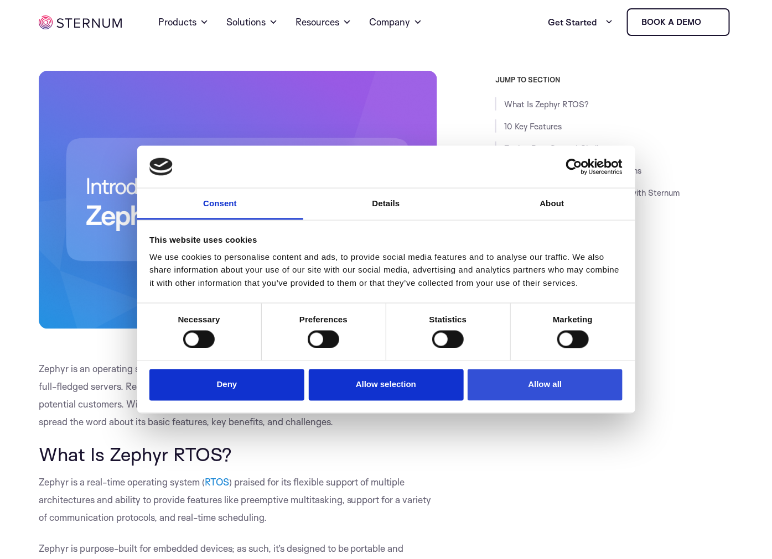
click at [535, 387] on button "Allow all" at bounding box center [545, 386] width 155 height 32
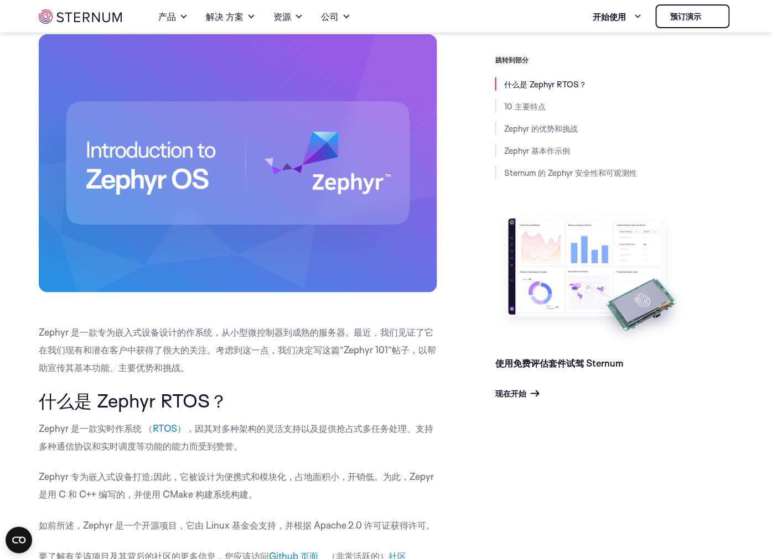
scroll to position [237, 0]
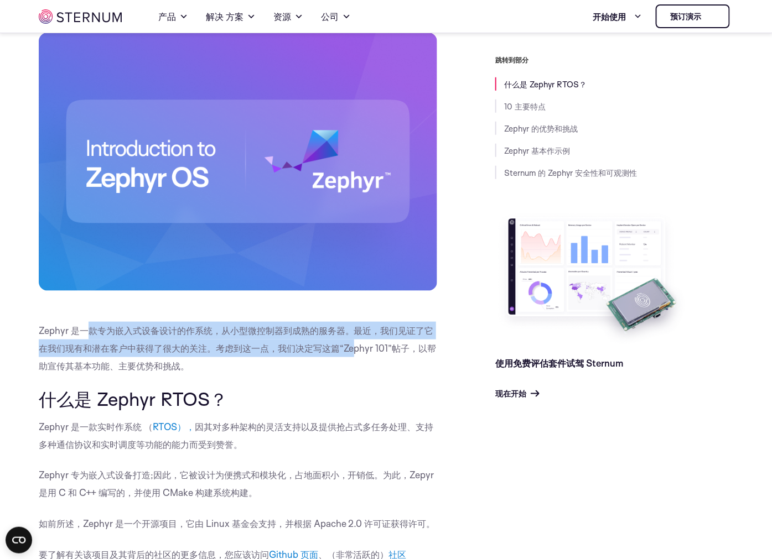
drag, startPoint x: 87, startPoint y: 338, endPoint x: 343, endPoint y: 357, distance: 255.8
click at [343, 357] on p "Zephyr 是一款专为嵌入式设备设计的作系统，从小型微控制器到成熟的服务器。最近，我们见证了它在我们现有和潜在客户中获得了很大的关注。考虑到这一点，我们决定…" at bounding box center [238, 348] width 398 height 53
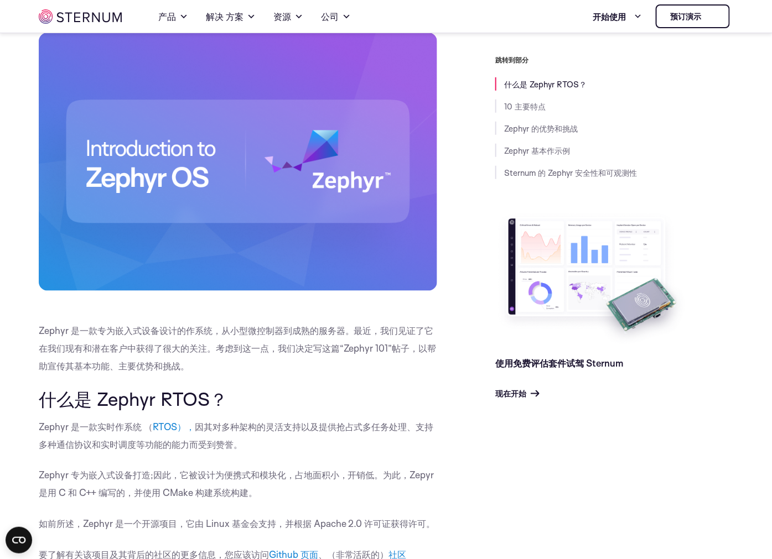
drag, startPoint x: 343, startPoint y: 357, endPoint x: 291, endPoint y: 368, distance: 53.2
click at [291, 368] on p "Zephyr 是一款专为嵌入式设备设计的作系统，从小型微控制器到成熟的服务器。最近，我们见证了它在我们现有和潜在客户中获得了很大的关注。考虑到这一点，我们决定…" at bounding box center [238, 348] width 398 height 53
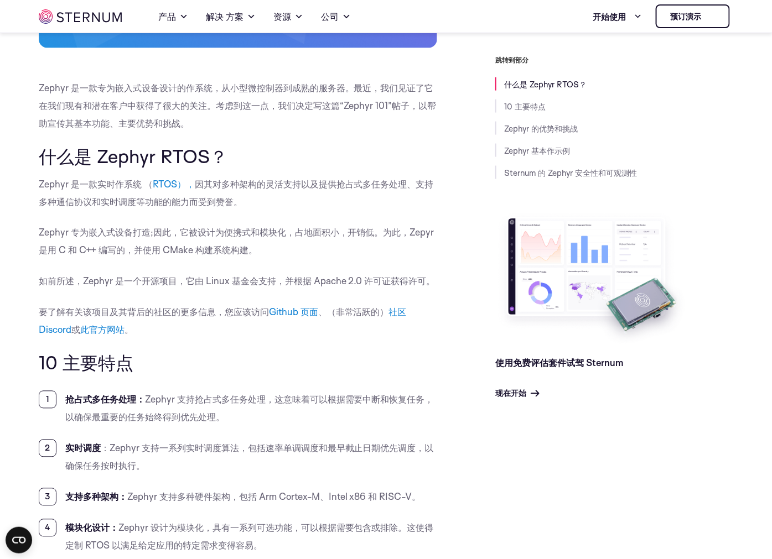
scroll to position [483, 0]
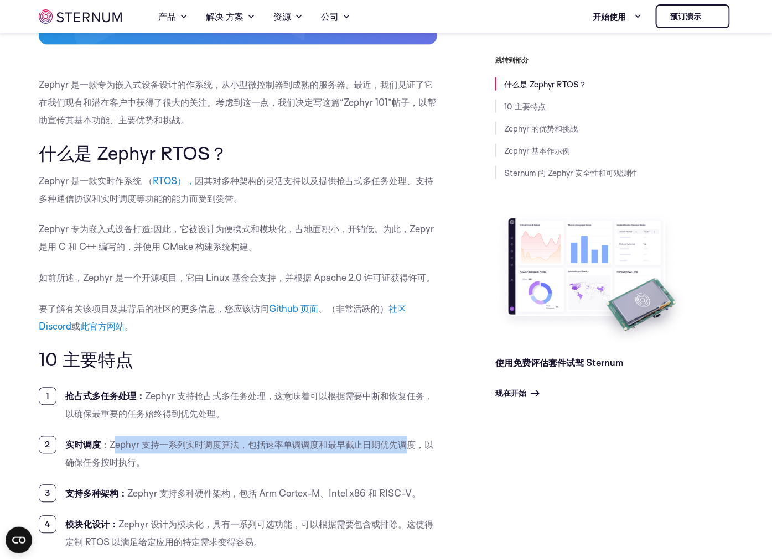
drag, startPoint x: 115, startPoint y: 445, endPoint x: 409, endPoint y: 444, distance: 294.9
click at [409, 444] on li "实时调度 ：Zephyr 支持一系列实时调度算法，包括速率单调调度和最早截止日期优先调度，以确保任务按时执行。" at bounding box center [238, 454] width 398 height 35
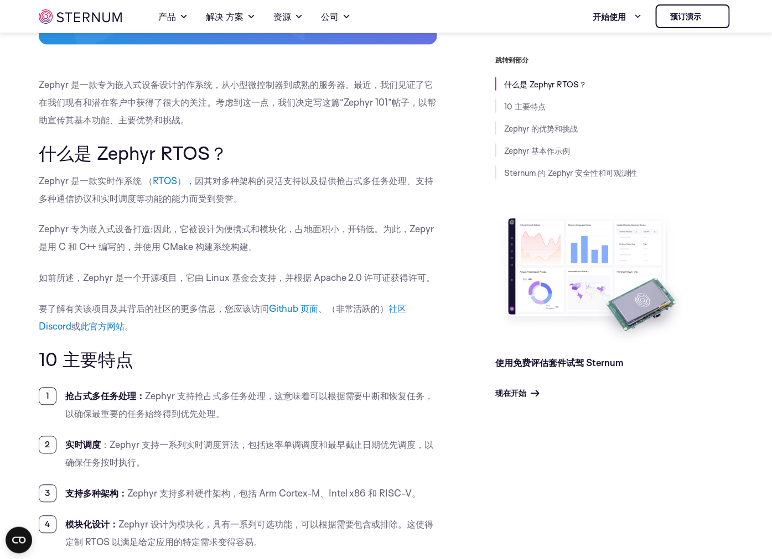
click at [257, 461] on li "实时调度 ：Zephyr 支持一系列实时调度算法，包括速率单调调度和最早截止日期优先调度，以确保任务按时执行。" at bounding box center [238, 454] width 398 height 35
drag, startPoint x: 255, startPoint y: 454, endPoint x: 381, endPoint y: 447, distance: 125.8
click at [381, 447] on li "实时调度 ：Zephyr 支持一系列实时调度算法，包括速率单调调度和最早截止日期优先调度，以确保任务按时执行。" at bounding box center [238, 454] width 398 height 35
drag, startPoint x: 82, startPoint y: 469, endPoint x: 113, endPoint y: 470, distance: 31.0
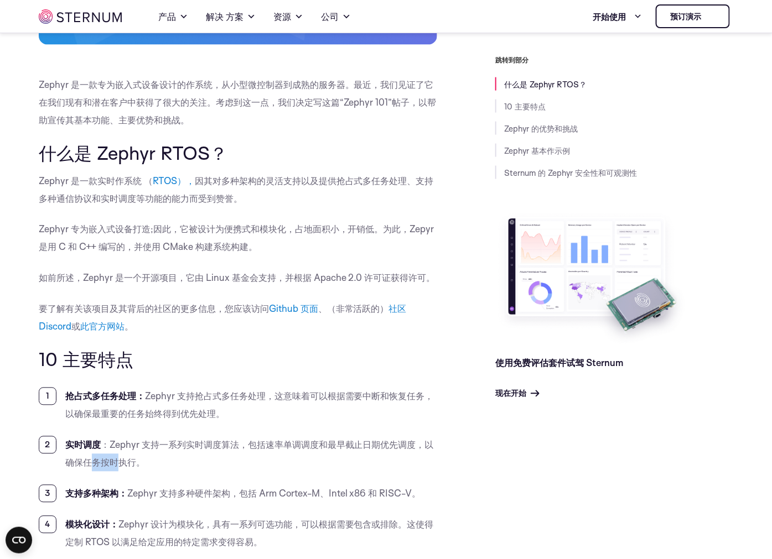
click at [113, 470] on li "实时调度 ：Zephyr 支持一系列实时调度算法，包括速率单调调度和最早截止日期优先调度，以确保任务按时执行。" at bounding box center [238, 454] width 398 height 35
drag, startPoint x: 113, startPoint y: 470, endPoint x: 224, endPoint y: 483, distance: 111.9
drag, startPoint x: 134, startPoint y: 498, endPoint x: 221, endPoint y: 494, distance: 87.0
click at [221, 494] on li "支持多种架构： Zephyr 支持多种硬件架构，包括 Arm Cortex-M、Intel x86 和 RISC-V。" at bounding box center [238, 494] width 398 height 18
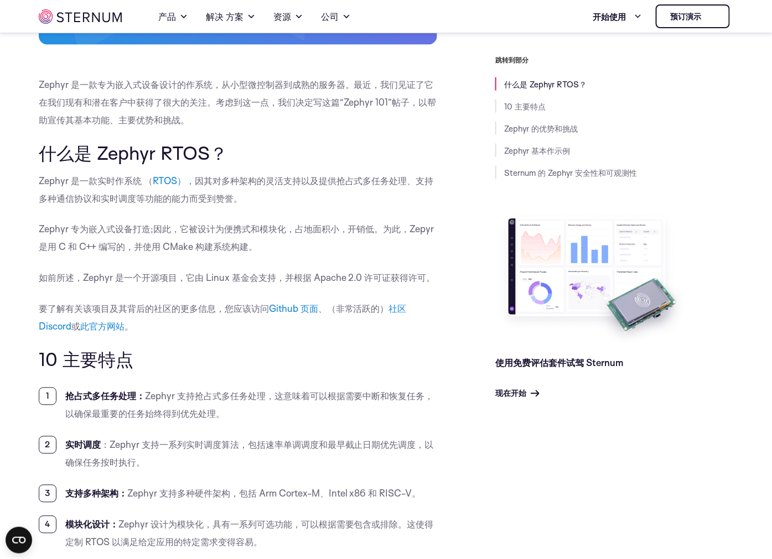
drag, startPoint x: 221, startPoint y: 494, endPoint x: 242, endPoint y: 498, distance: 22.0
click at [242, 498] on li "支持多种架构： Zephyr 支持多种硬件架构，包括 Arm Cortex-M、Intel x86 和 RISC-V。" at bounding box center [238, 494] width 398 height 18
drag, startPoint x: 292, startPoint y: 500, endPoint x: 401, endPoint y: 501, distance: 109.0
click at [401, 501] on li "支持多种架构： Zephyr 支持多种硬件架构，包括 Arm Cortex-M、Intel x86 和 RISC-V。" at bounding box center [238, 494] width 398 height 18
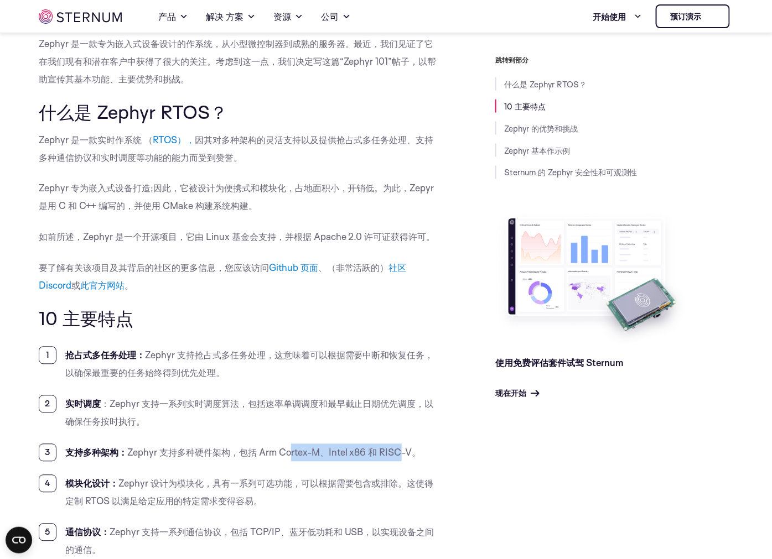
scroll to position [544, 0]
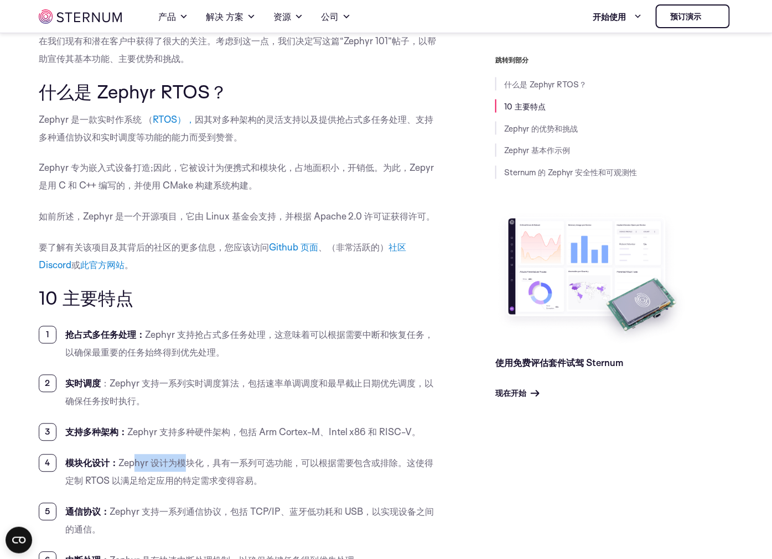
drag, startPoint x: 133, startPoint y: 470, endPoint x: 186, endPoint y: 468, distance: 53.7
click at [186, 468] on li "模块化设计： Zephyr 设计为模块化，具有一系列可选功能，可以根据需要包含或排除。这使得定制 RTOS 以满足给定应用的特定需求变得容易。" at bounding box center [238, 472] width 398 height 35
drag, startPoint x: 186, startPoint y: 468, endPoint x: 225, endPoint y: 465, distance: 38.8
click at [225, 465] on li "模块化设计： Zephyr 设计为模块化，具有一系列可选功能，可以根据需要包含或排除。这使得定制 RTOS 以满足给定应用的特定需求变得容易。" at bounding box center [238, 472] width 398 height 35
drag, startPoint x: 225, startPoint y: 465, endPoint x: 281, endPoint y: 466, distance: 55.9
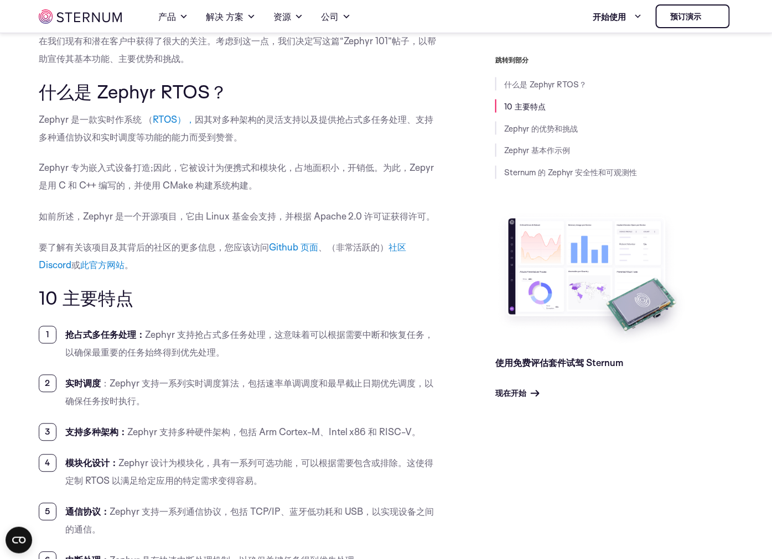
click at [281, 466] on li "模块化设计： Zephyr 设计为模块化，具有一系列可选功能，可以根据需要包含或排除。这使得定制 RTOS 以满足给定应用的特定需求变得容易。" at bounding box center [238, 472] width 398 height 35
drag, startPoint x: 334, startPoint y: 469, endPoint x: 393, endPoint y: 469, distance: 58.7
click at [393, 469] on li "模块化设计： Zephyr 设计为模块化，具有一系列可选功能，可以根据需要包含或排除。这使得定制 RTOS 以满足给定应用的特定需求变得容易。" at bounding box center [238, 472] width 398 height 35
drag, startPoint x: 393, startPoint y: 469, endPoint x: 269, endPoint y: 479, distance: 123.8
click at [269, 479] on li "模块化设计： Zephyr 设计为模块化，具有一系列可选功能，可以根据需要包含或排除。这使得定制 RTOS 以满足给定应用的特定需求变得容易。" at bounding box center [238, 472] width 398 height 35
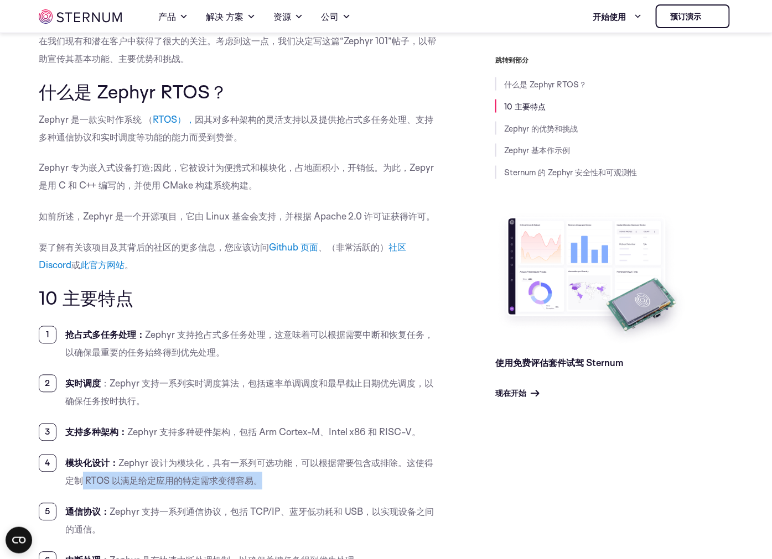
drag, startPoint x: 72, startPoint y: 486, endPoint x: 258, endPoint y: 488, distance: 186.5
click at [258, 488] on li "模块化设计： Zephyr 设计为模块化，具有一系列可选功能，可以根据需要包含或排除。这使得定制 RTOS 以满足给定应用的特定需求变得容易。" at bounding box center [238, 472] width 398 height 35
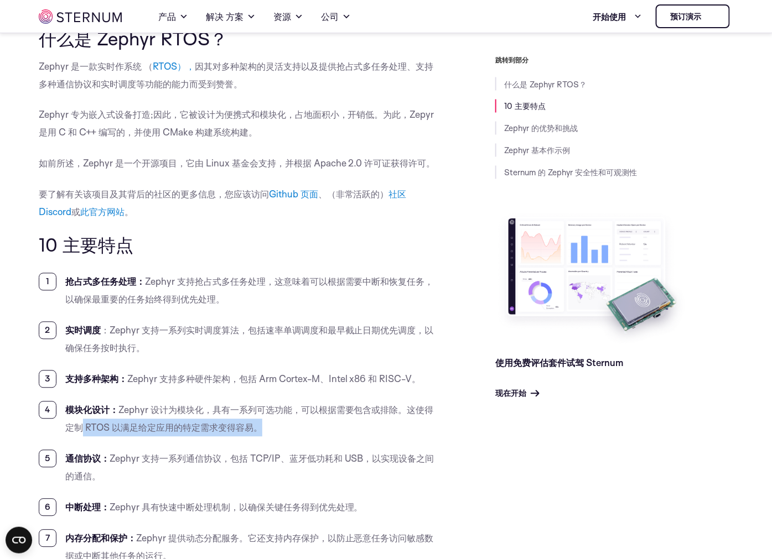
scroll to position [606, 0]
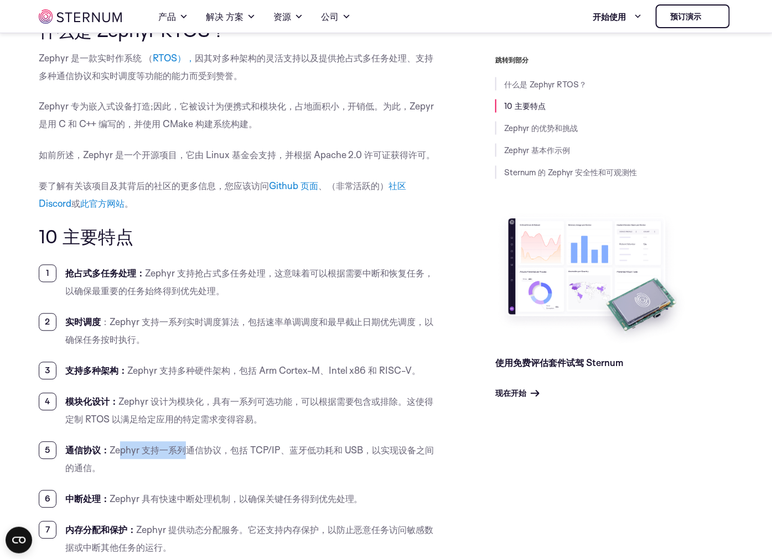
drag, startPoint x: 121, startPoint y: 454, endPoint x: 187, endPoint y: 454, distance: 66.4
click at [187, 454] on li "通信协议： Zephyr 支持一系列通信协议，包括 TCP/IP、蓝牙低功耗和 USB，以实现设备之间的通信。" at bounding box center [238, 459] width 398 height 35
drag, startPoint x: 187, startPoint y: 454, endPoint x: 229, endPoint y: 455, distance: 41.5
click at [229, 455] on li "通信协议： Zephyr 支持一系列通信协议，包括 TCP/IP、蓝牙低功耗和 USB，以实现设备之间的通信。" at bounding box center [238, 459] width 398 height 35
drag, startPoint x: 276, startPoint y: 457, endPoint x: 322, endPoint y: 454, distance: 46.6
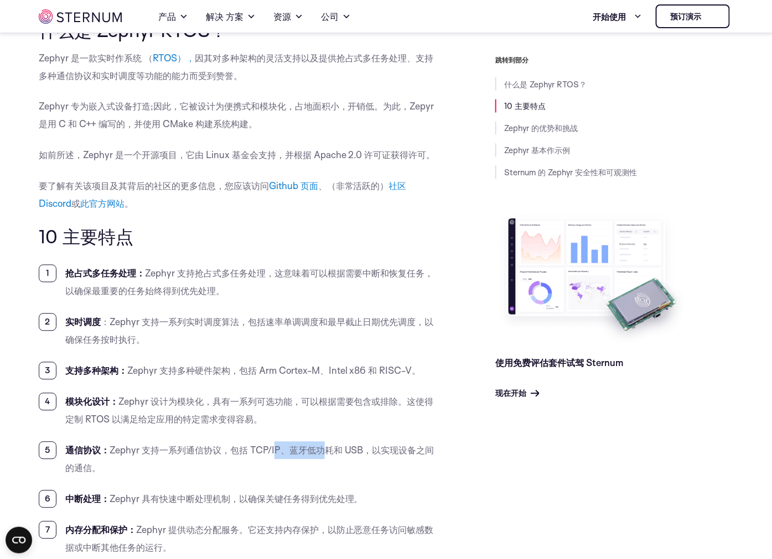
click at [322, 454] on li "通信协议： Zephyr 支持一系列通信协议，包括 TCP/IP、蓝牙低功耗和 USB，以实现设备之间的通信。" at bounding box center [238, 459] width 398 height 35
drag, startPoint x: 322, startPoint y: 454, endPoint x: 204, endPoint y: 458, distance: 117.9
click at [204, 458] on li "通信协议： Zephyr 支持一系列通信协议，包括 TCP/IP、蓝牙低功耗和 USB，以实现设备之间的通信。" at bounding box center [238, 459] width 398 height 35
drag, startPoint x: 116, startPoint y: 506, endPoint x: 195, endPoint y: 501, distance: 79.3
click at [195, 501] on li "中断处理： Zephyr 具有快速中断处理机制，以确保关键任务得到优先处理。" at bounding box center [238, 500] width 398 height 18
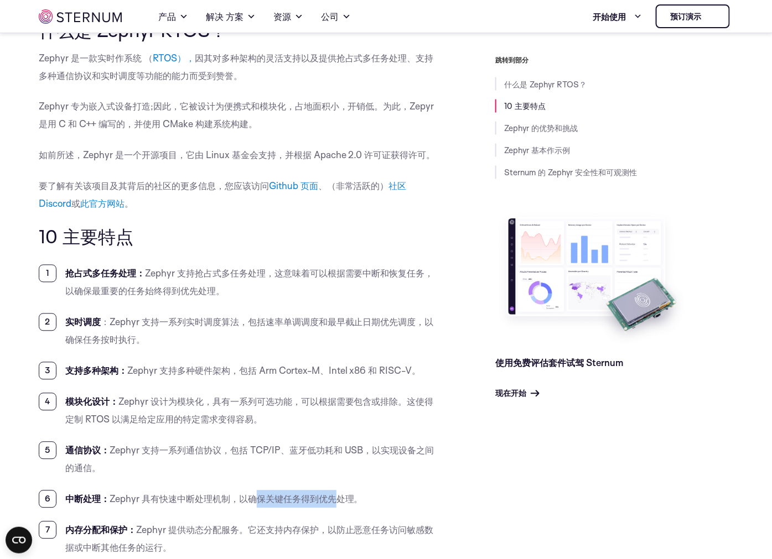
drag, startPoint x: 195, startPoint y: 501, endPoint x: 340, endPoint y: 502, distance: 144.4
click at [340, 502] on li "中断处理： Zephyr 具有快速中断处理机制，以确保关键任务得到优先处理。" at bounding box center [238, 500] width 398 height 18
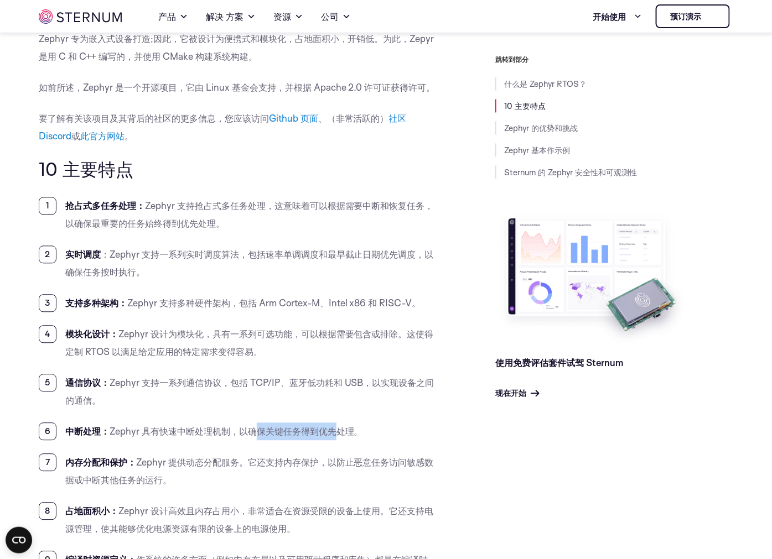
scroll to position [729, 0]
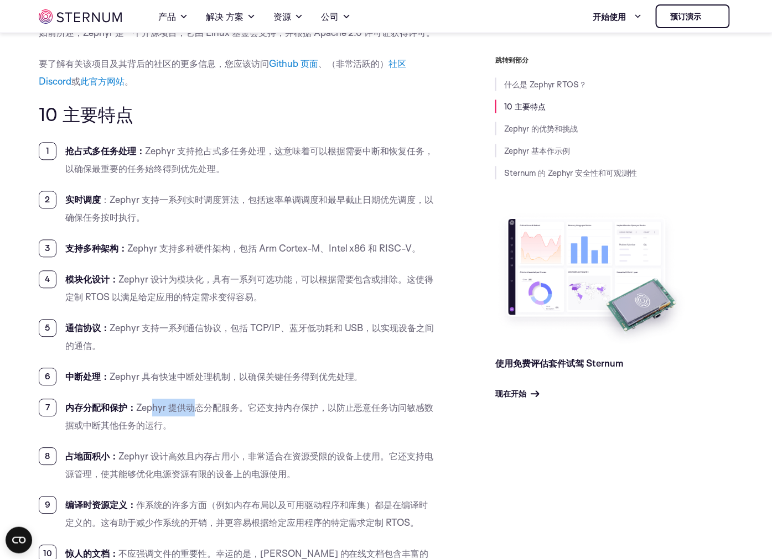
drag, startPoint x: 151, startPoint y: 409, endPoint x: 194, endPoint y: 410, distance: 42.6
click at [194, 410] on li "内存分配和保护： Zephyr 提供动态分配服务。它还支持内存保护，以防止恶意任务访问敏感数据或中断其他任务的运行。" at bounding box center [238, 416] width 398 height 35
drag, startPoint x: 194, startPoint y: 410, endPoint x: 315, endPoint y: 411, distance: 121.2
click at [315, 411] on li "内存分配和保护： Zephyr 提供动态分配服务。它还支持内存保护，以防止恶意任务访问敏感数据或中断其他任务的运行。" at bounding box center [238, 416] width 398 height 35
drag, startPoint x: 315, startPoint y: 411, endPoint x: 342, endPoint y: 413, distance: 27.3
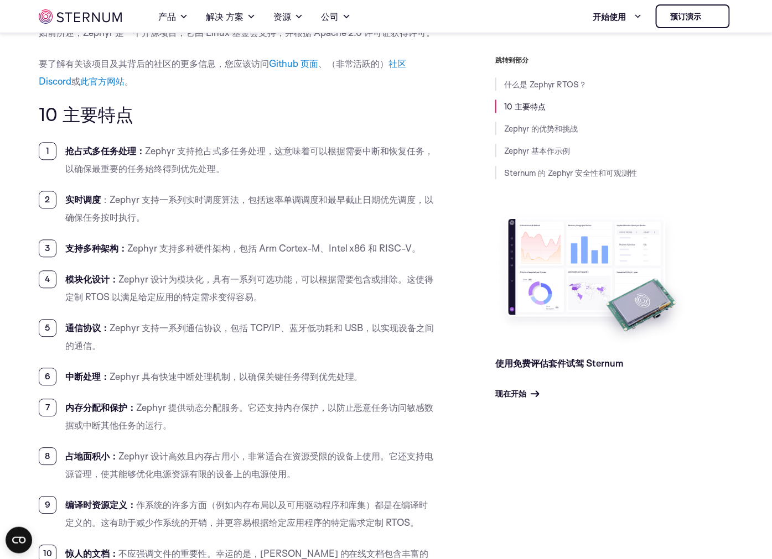
click at [342, 413] on li "内存分配和保护： Zephyr 提供动态分配服务。它还支持内存保护，以防止恶意任务访问敏感数据或中断其他任务的运行。" at bounding box center [238, 416] width 398 height 35
drag, startPoint x: 349, startPoint y: 412, endPoint x: 421, endPoint y: 408, distance: 72.0
click at [421, 408] on li "内存分配和保护： Zephyr 提供动态分配服务。它还支持内存保护，以防止恶意任务访问敏感数据或中断其他任务的运行。" at bounding box center [238, 416] width 398 height 35
click at [99, 428] on li "内存分配和保护： Zephyr 提供动态分配服务。它还支持内存保护，以防止恶意任务访问敏感数据或中断其他任务的运行。" at bounding box center [238, 416] width 398 height 35
drag, startPoint x: 79, startPoint y: 432, endPoint x: 124, endPoint y: 430, distance: 45.4
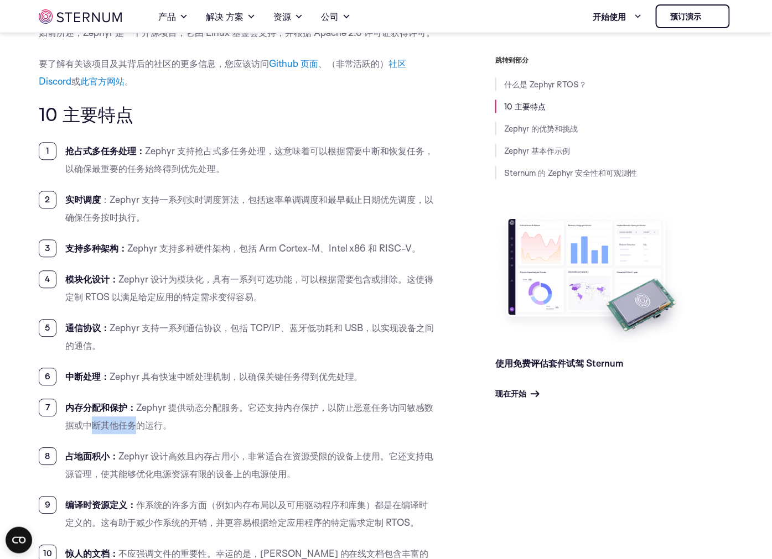
click at [124, 430] on li "内存分配和保护： Zephyr 提供动态分配服务。它还支持内存保护，以防止恶意任务访问敏感数据或中断其他任务的运行。" at bounding box center [238, 416] width 398 height 35
drag, startPoint x: 124, startPoint y: 430, endPoint x: 126, endPoint y: 455, distance: 25.0
click at [126, 455] on li "占地面积小： Zephyr 设计高效且内存占用小，非常适合在资源受限的设备上使用。它还支持电源管理，使其能够优化电源资源有限的设备上的电源使用。" at bounding box center [238, 465] width 398 height 35
drag, startPoint x: 121, startPoint y: 460, endPoint x: 219, endPoint y: 452, distance: 97.7
click at [219, 452] on li "占地面积小： Zephyr 设计高效且内存占用小，非常适合在资源受限的设备上使用。它还支持电源管理，使其能够优化电源资源有限的设备上的电源使用。" at bounding box center [238, 465] width 398 height 35
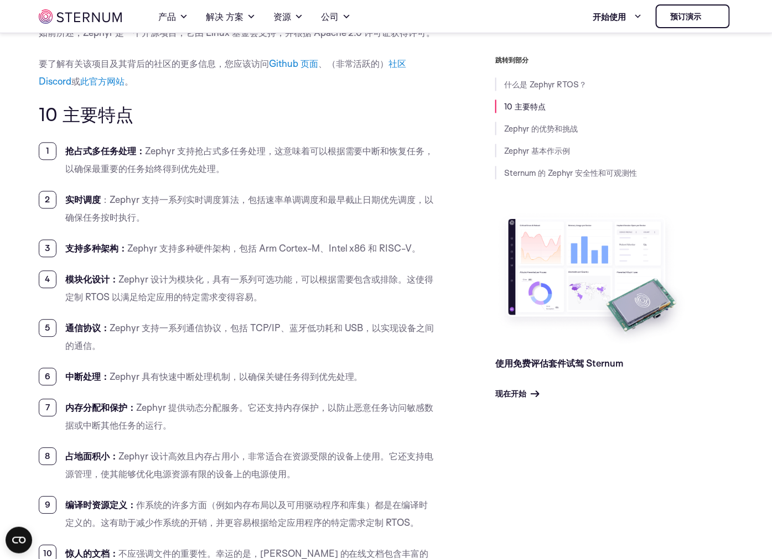
drag, startPoint x: 219, startPoint y: 452, endPoint x: 264, endPoint y: 448, distance: 45.5
click at [264, 448] on ol "抢占式多任务处理： Zephyr 支持抢占式多任务处理，这意味着可以根据需要中断和恢复任务，以确保最重要的任务始终得到优先处理。 实时调度 ：Zephyr 支…" at bounding box center [238, 370] width 398 height 456
drag, startPoint x: 256, startPoint y: 457, endPoint x: 340, endPoint y: 461, distance: 84.2
click at [340, 461] on li "占地面积小： Zephyr 设计高效且内存占用小，非常适合在资源受限的设备上使用。它还支持电源管理，使其能够优化电源资源有限的设备上的电源使用。" at bounding box center [238, 465] width 398 height 35
drag
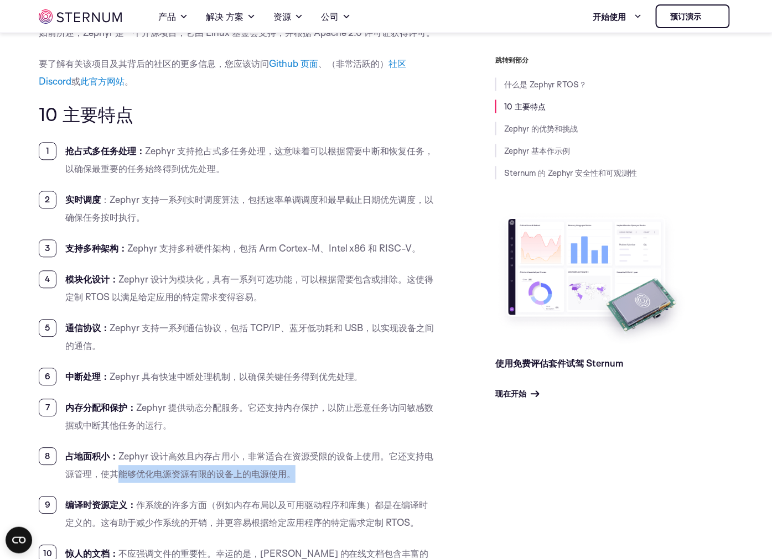
click at [283, 481] on li "占地面积小： Zephyr 设计高效且内存占用小，非常适合在资源受限的设备上使用。它还支持电源管理，使其能够优化电源资源有限的设备上的电源使用。" at bounding box center [238, 465] width 398 height 35
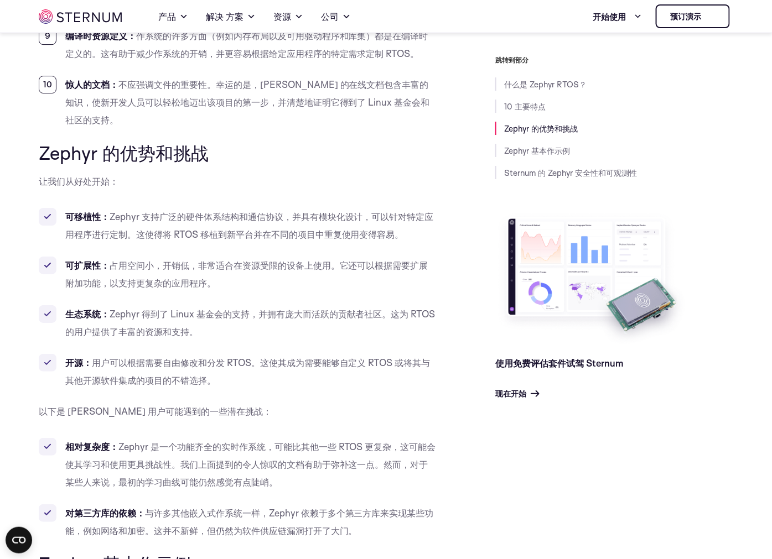
scroll to position [1221, 0]
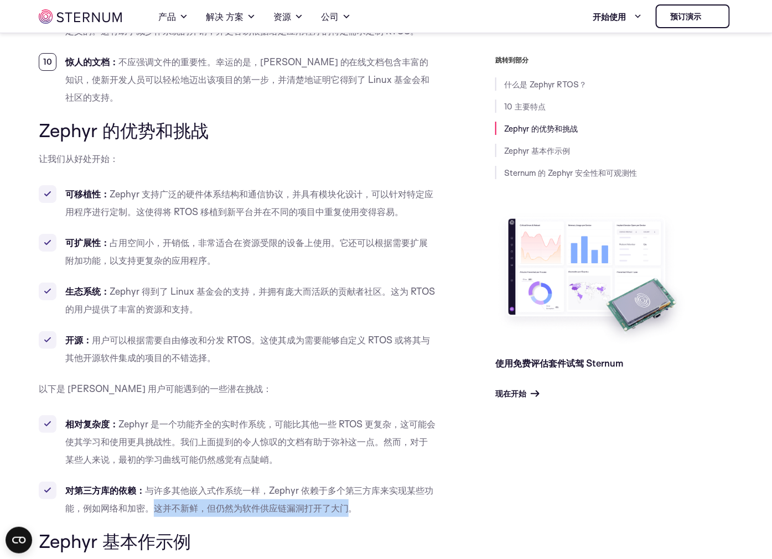
drag, startPoint x: 157, startPoint y: 492, endPoint x: 350, endPoint y: 494, distance: 193.1
click at [350, 494] on li "对第三方库的依赖： 与许多其他嵌入式作系统一样，Zephyr 依赖于多个第三方库来实现某些功能，例如网络和加密。这并不新鲜，但仍然为软件供应链漏洞打开了大门。" at bounding box center [238, 499] width 398 height 35
drag, startPoint x: 350, startPoint y: 494, endPoint x: 228, endPoint y: 452, distance: 129.3
click at [228, 452] on li "相对复杂度： Zephyr 是一个功能齐全的实时作系统，可能比其他一些 RTOS 更复杂，这可能会使其学习和使用更具挑战性。我们上面提到的令人惊叹的文档有助于…" at bounding box center [238, 442] width 398 height 53
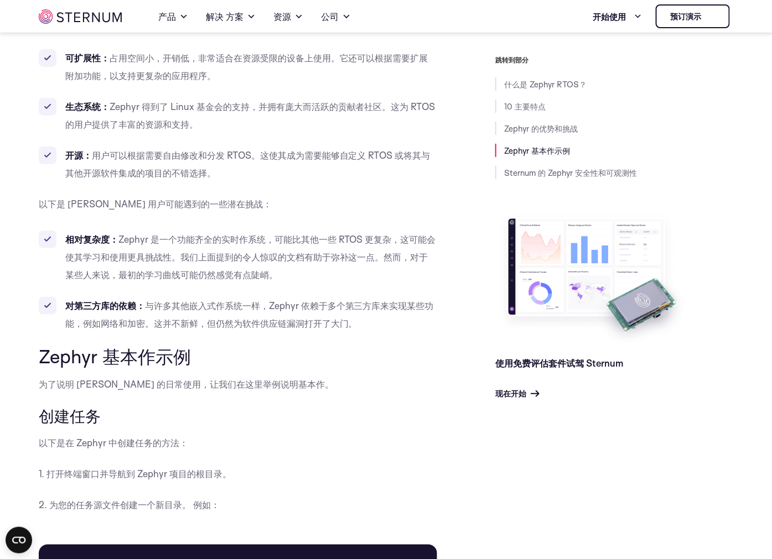
scroll to position [1467, 0]
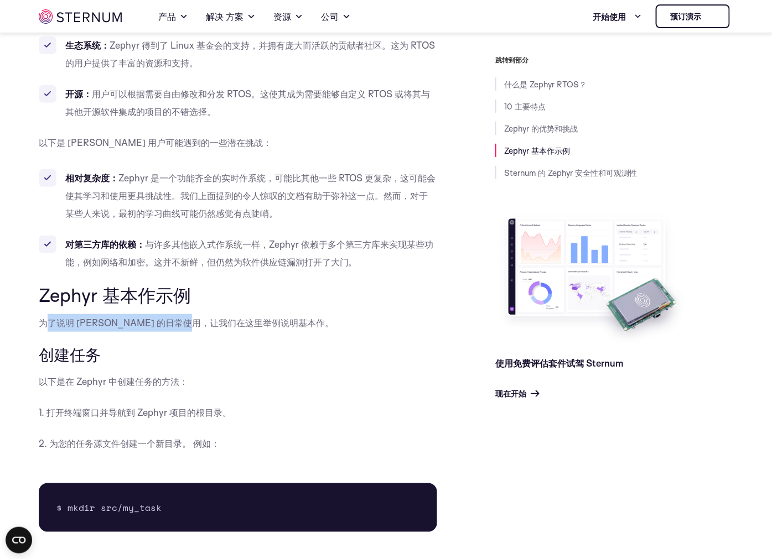
drag, startPoint x: 44, startPoint y: 308, endPoint x: 206, endPoint y: 308, distance: 162.1
click at [206, 314] on p "为了说明 Zephyr 的日常使用，让我们在这里举例说明基本作。" at bounding box center [238, 323] width 398 height 18
click at [74, 373] on p "以下是在 Zephyr 中创建任务的方法：" at bounding box center [238, 382] width 398 height 18
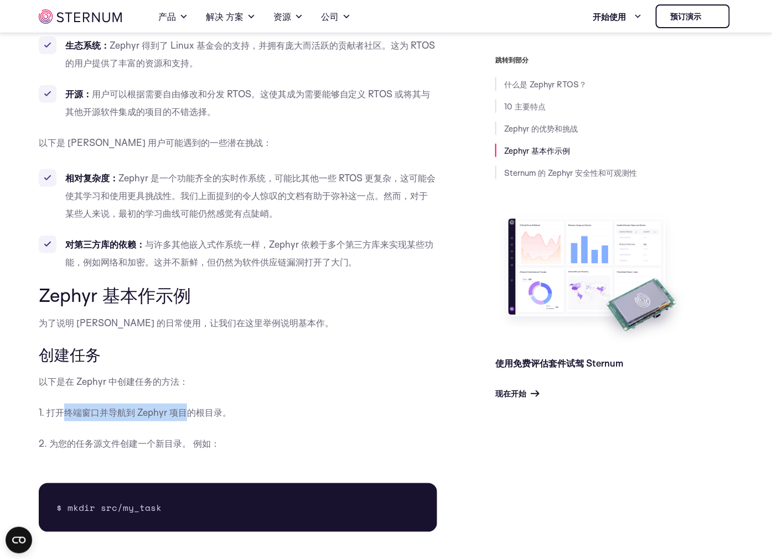
drag, startPoint x: 64, startPoint y: 394, endPoint x: 184, endPoint y: 393, distance: 120.1
click at [184, 404] on p "1. 打开终端窗口并导航到 Zephyr 项目的根目录。" at bounding box center [238, 413] width 398 height 18
drag, startPoint x: 184, startPoint y: 393, endPoint x: 203, endPoint y: 431, distance: 42.1
click at [203, 435] on p "2. 为您的任务源文件创建一个新目录。 例如：" at bounding box center [238, 444] width 398 height 18
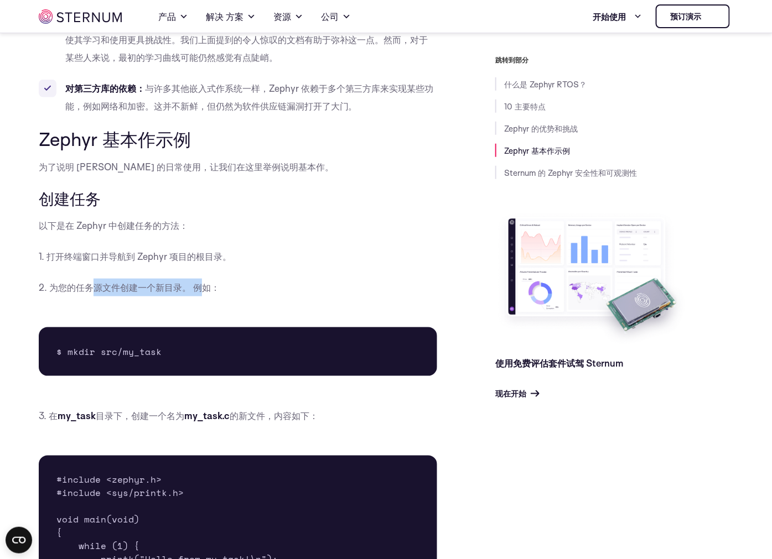
scroll to position [1713, 0]
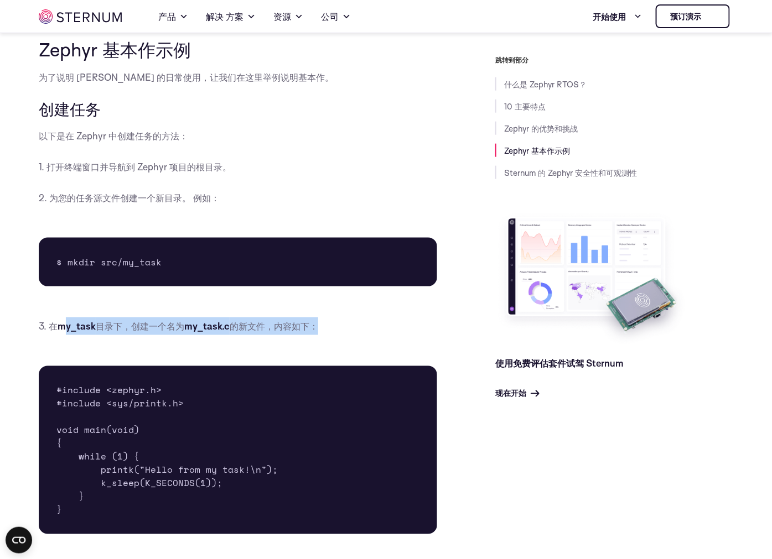
drag, startPoint x: 66, startPoint y: 312, endPoint x: 310, endPoint y: 310, distance: 244.6
click at [310, 318] on p "3. 在 my_task 目录下，创建一个名为 my_task.c 的新文件，内容如下：" at bounding box center [238, 327] width 398 height 18
click at [399, 318] on p "3. 在 my_task 目录下，创建一个名为 my_task.c 的新文件，内容如下：" at bounding box center [238, 327] width 398 height 18
drag, startPoint x: 97, startPoint y: 309, endPoint x: 272, endPoint y: 307, distance: 174.3
click at [272, 318] on p "3. 在 my_task 目录下，创建一个名为 my_task.c 的新文件，内容如下：" at bounding box center [238, 327] width 398 height 18
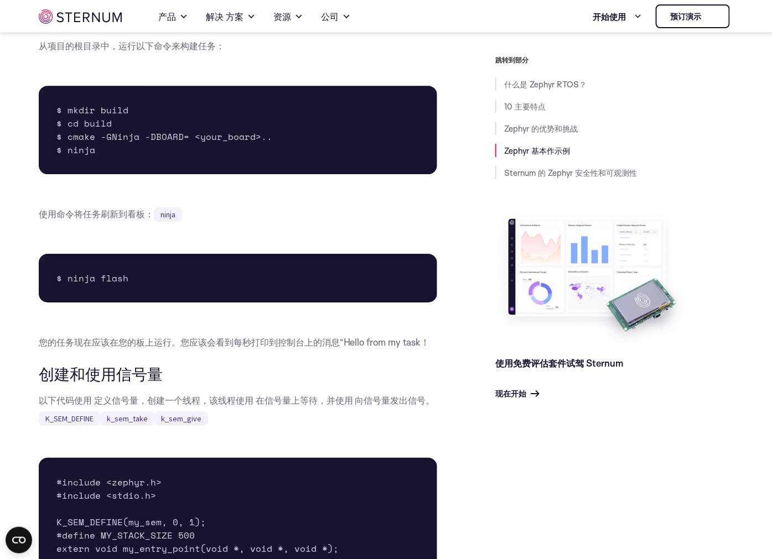
scroll to position [2512, 0]
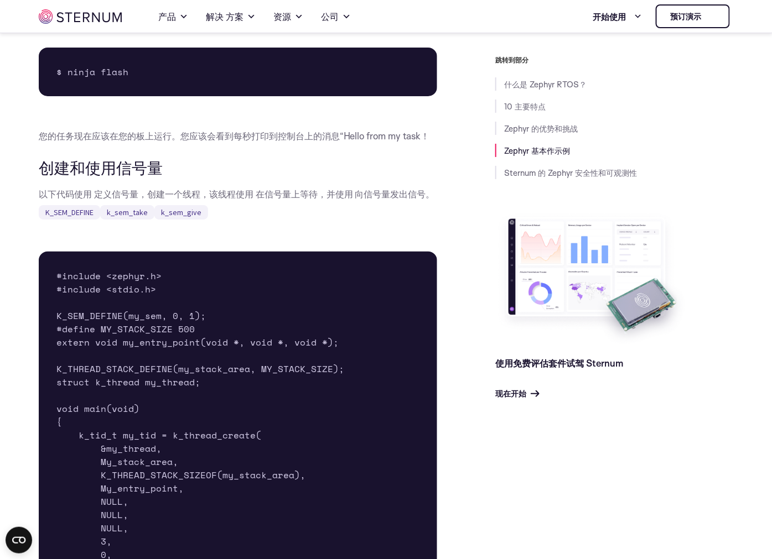
scroll to position [2819, 0]
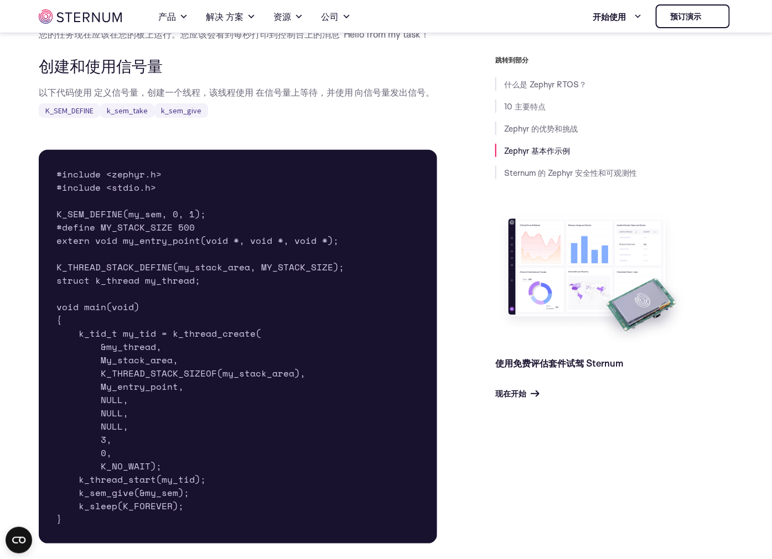
click at [454, 377] on div "跳转到部分 什么是 Zephyr RTOS？ 10 主要特点 Zephyr 的优势和挑战 Zephyr 基本作示例 Sternum 的 Zephyr 安全性和…" at bounding box center [594, 227] width 280 height 345
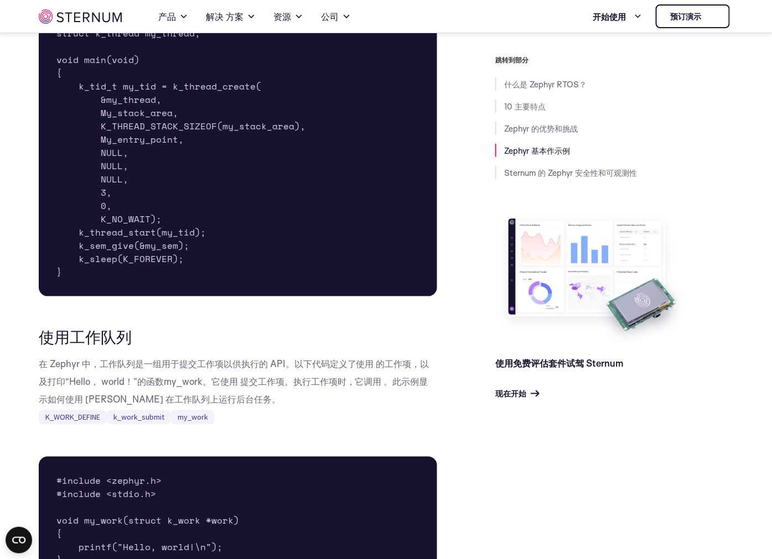
scroll to position [3065, 0]
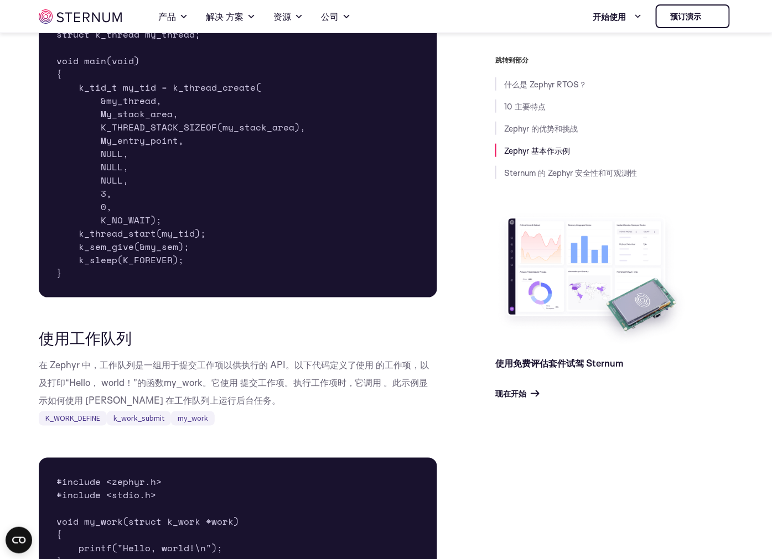
click at [76, 15] on img at bounding box center [81, 16] width 84 height 14
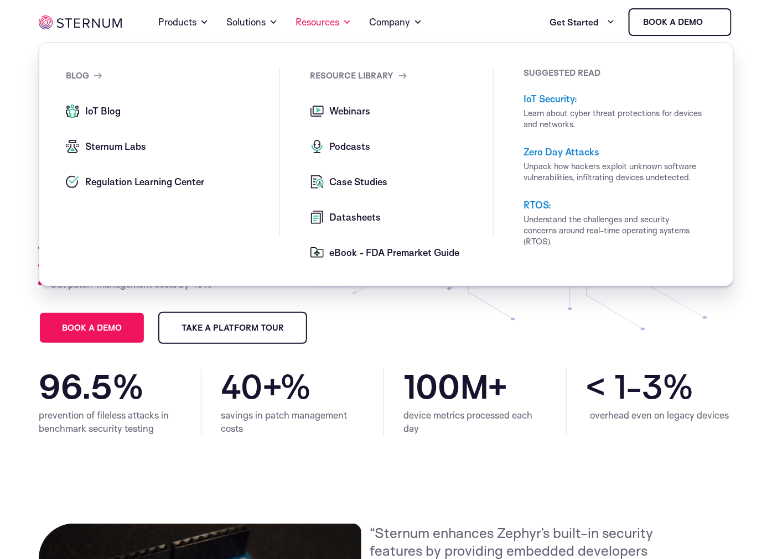
click at [338, 20] on link "Resources" at bounding box center [323, 22] width 56 height 40
